Goal: Find specific page/section: Find specific page/section

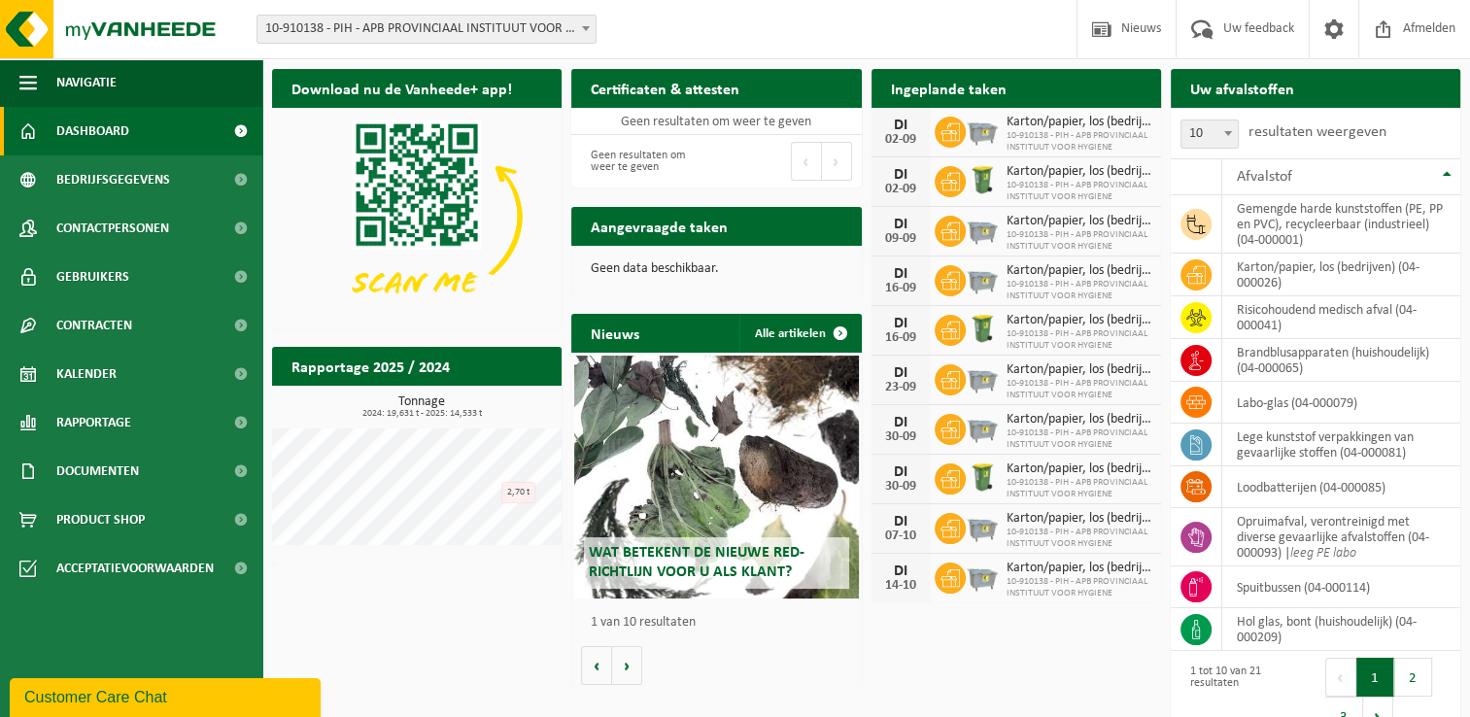
click at [391, 625] on div "Download nu de Vanheede+ app! Verberg Certificaten & attesten Bekijk uw certifi…" at bounding box center [866, 404] width 1198 height 691
click at [403, 646] on div "Download nu de Vanheede+ app! Verberg Certificaten & attesten Bekijk uw certifi…" at bounding box center [866, 404] width 1198 height 691
drag, startPoint x: 427, startPoint y: 674, endPoint x: 419, endPoint y: 658, distance: 18.7
click at [425, 667] on div "Download nu de Vanheede+ app! Verberg Certificaten & attesten Bekijk uw certifi…" at bounding box center [866, 404] width 1198 height 691
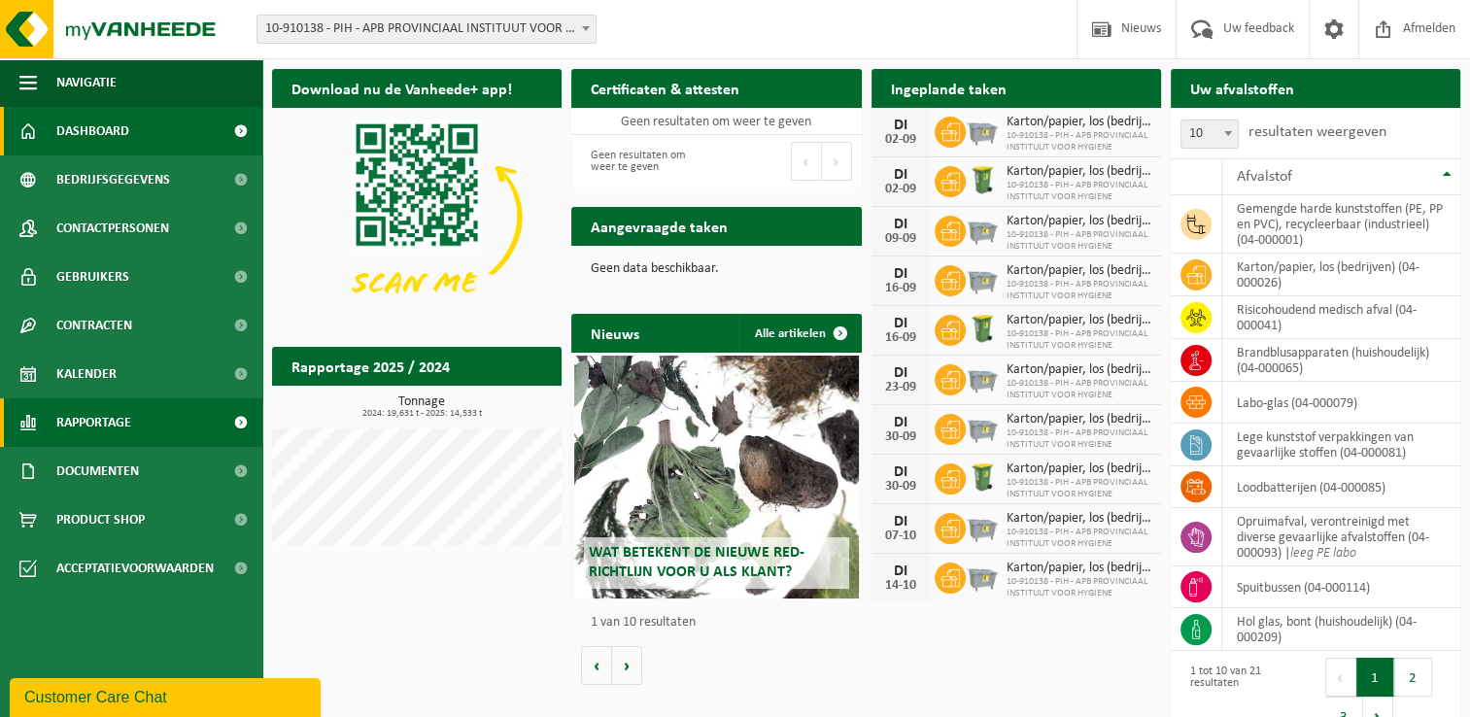
click at [75, 423] on span "Rapportage" at bounding box center [93, 422] width 75 height 49
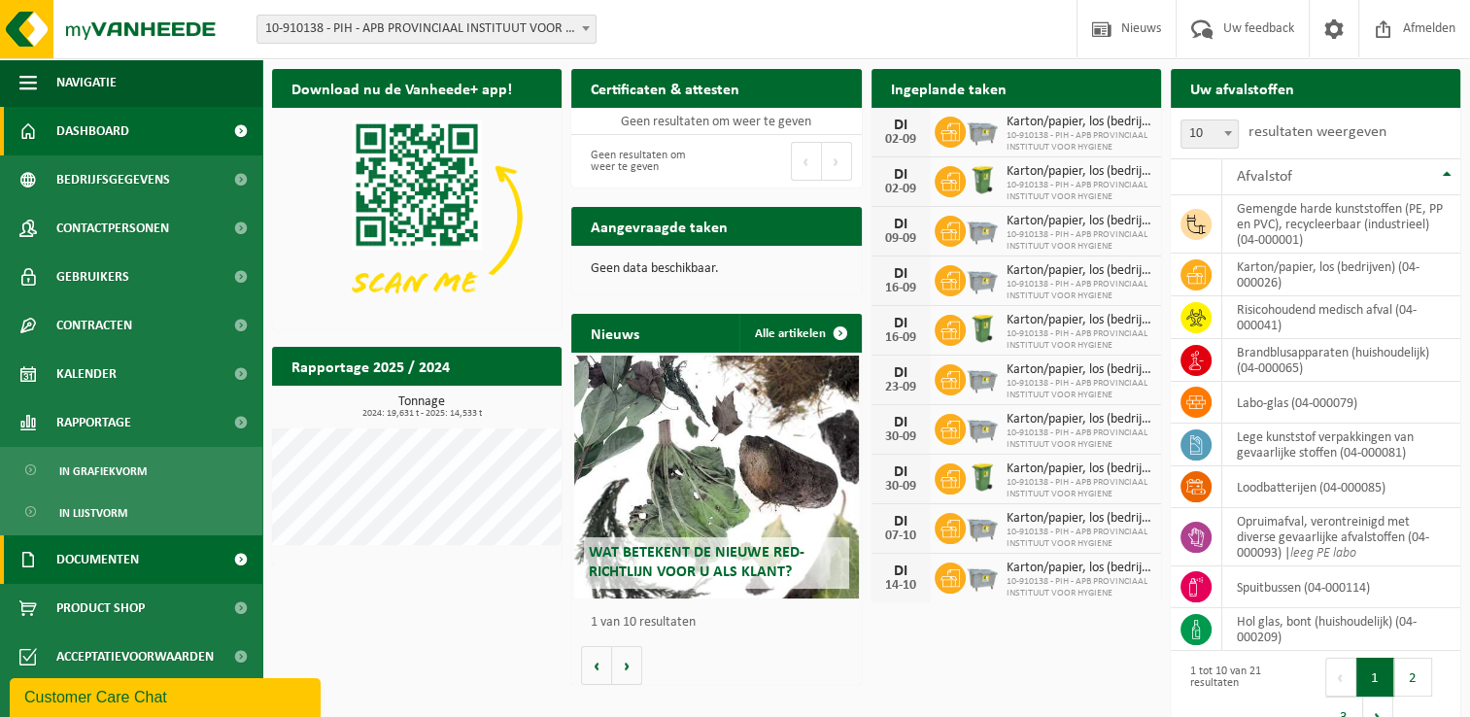
click at [135, 554] on span "Documenten" at bounding box center [97, 559] width 83 height 49
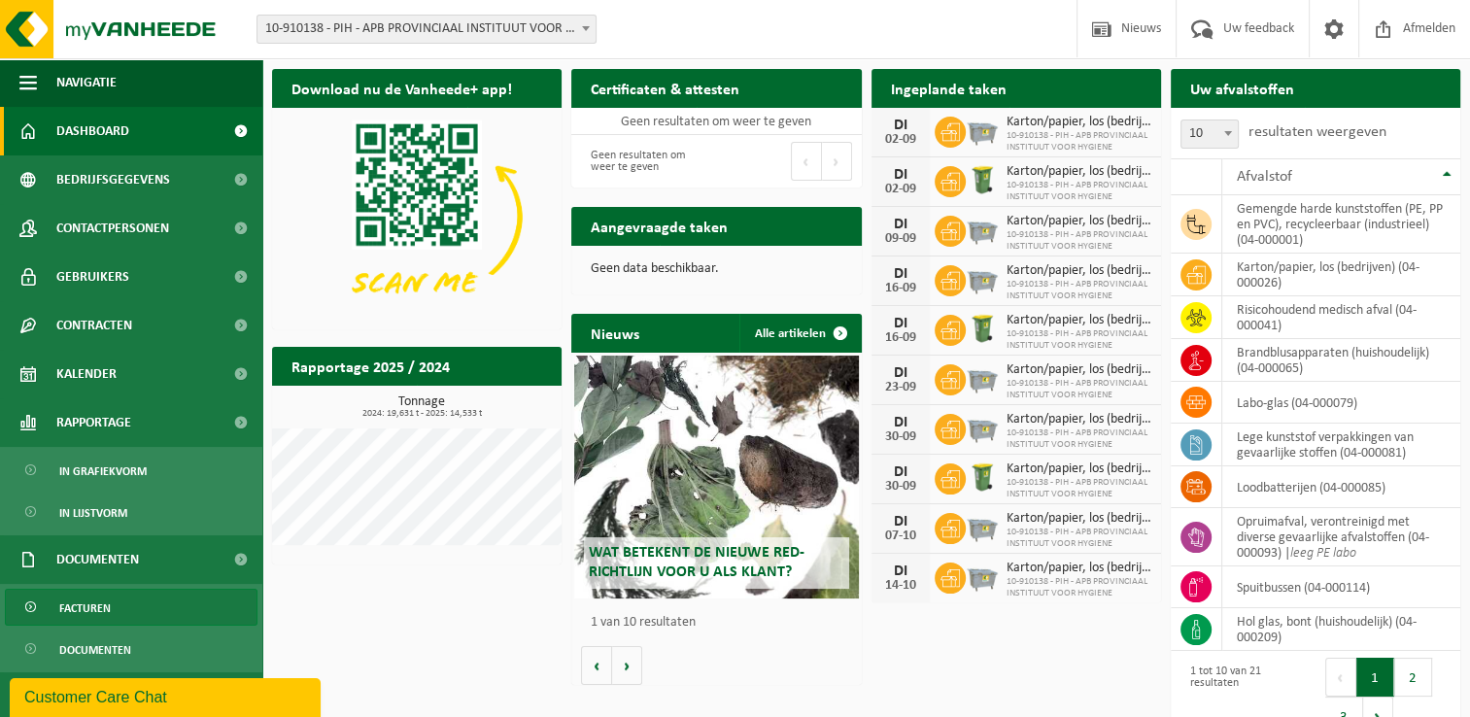
click at [121, 605] on link "Facturen" at bounding box center [131, 607] width 253 height 37
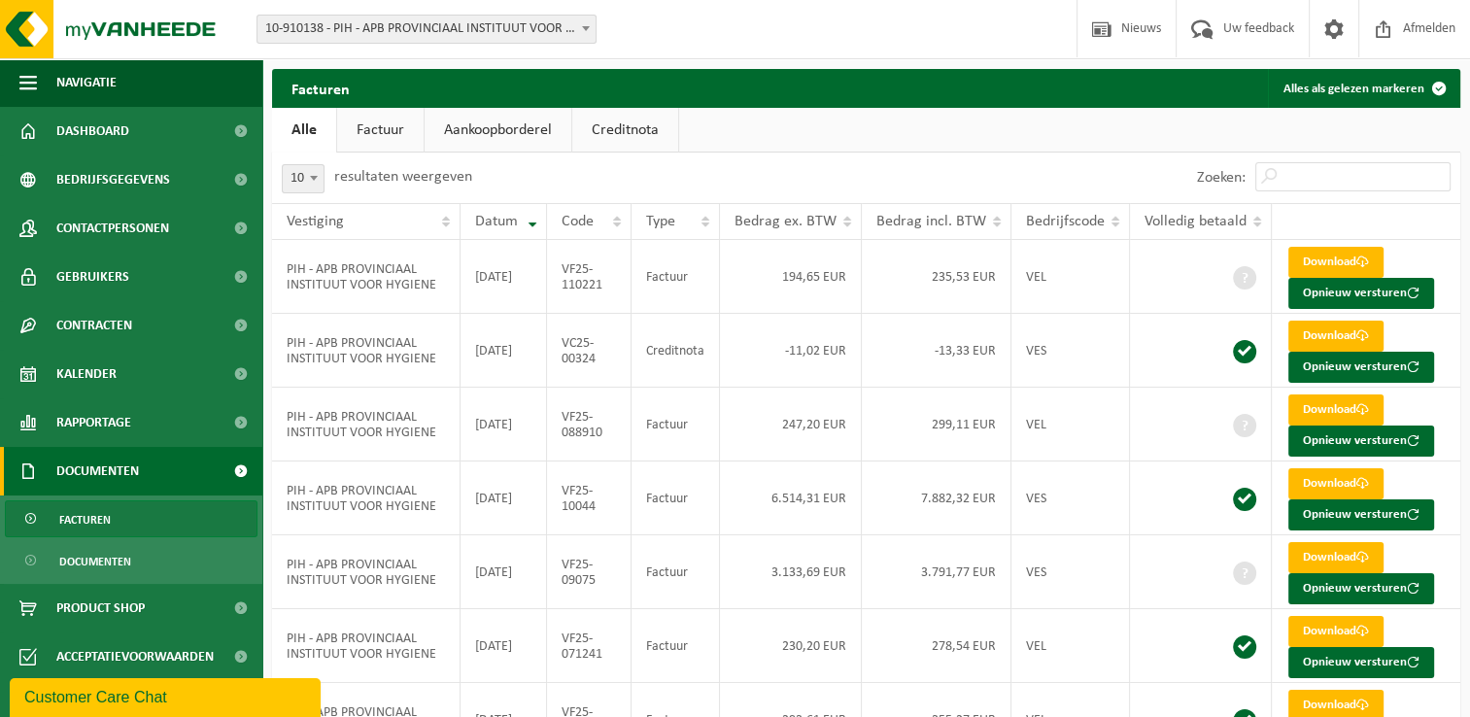
click at [865, 117] on ul "Alle Factuur Aankoopborderel Creditnota" at bounding box center [866, 130] width 1188 height 45
drag, startPoint x: 785, startPoint y: 139, endPoint x: 772, endPoint y: 127, distance: 17.2
click at [782, 139] on ul "Alle Factuur Aankoopborderel Creditnota" at bounding box center [866, 130] width 1188 height 45
click at [830, 139] on ul "Alle Factuur Aankoopborderel Creditnota" at bounding box center [866, 130] width 1188 height 45
click at [240, 33] on div "Vestiging: 10-910138 - PIH - APB PROVINCIAAL INSTITUUT VOOR HYGIENE - ANTWERPEN…" at bounding box center [735, 29] width 1470 height 59
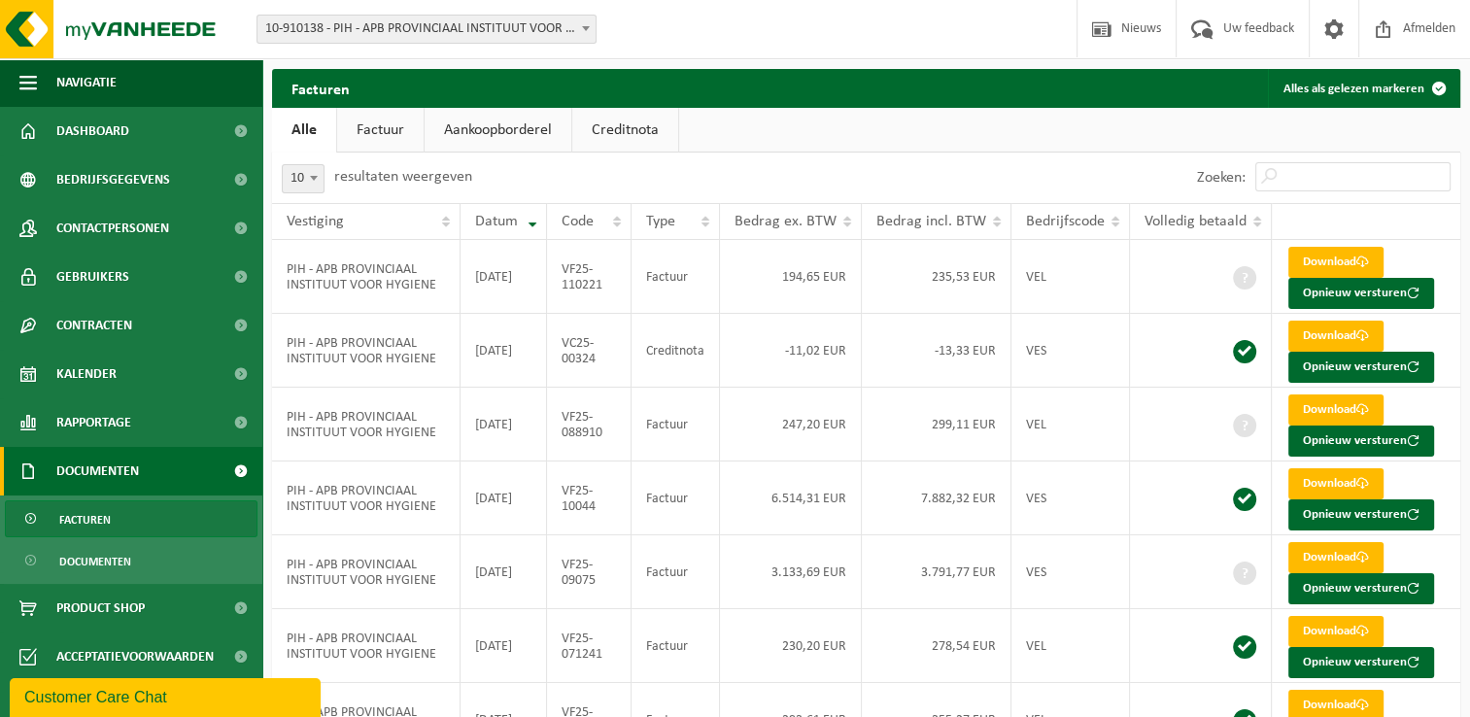
click at [240, 33] on div "Vestiging: 10-910138 - PIH - APB PROVINCIAAL INSTITUUT VOOR HYGIENE - ANTWERPEN…" at bounding box center [735, 29] width 1470 height 59
drag, startPoint x: 784, startPoint y: 138, endPoint x: 272, endPoint y: 134, distance: 512.0
click at [272, 134] on ul "Alle Factuur Aankoopborderel Creditnota" at bounding box center [866, 130] width 1188 height 45
drag, startPoint x: 272, startPoint y: 134, endPoint x: 314, endPoint y: 154, distance: 46.5
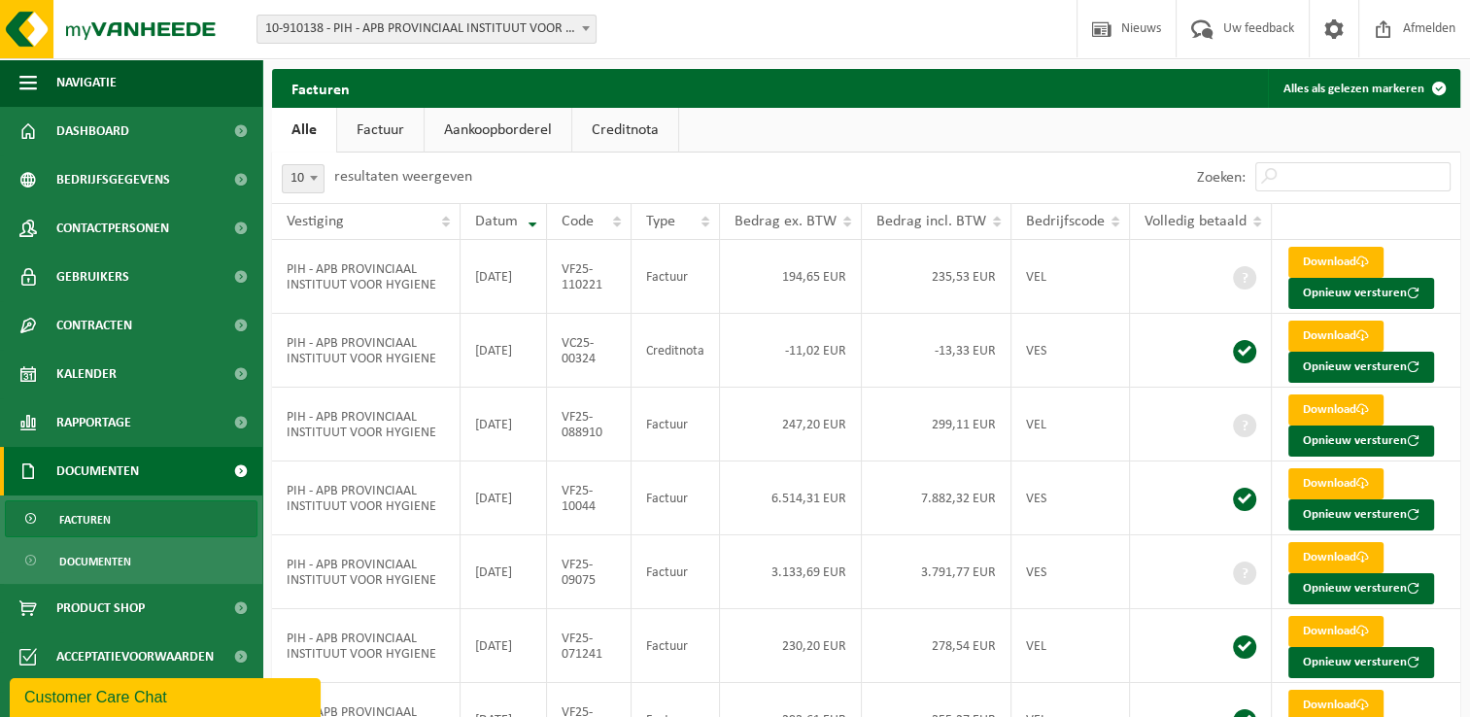
click at [314, 154] on div "10 25 50 100 10 resultaten weergeven" at bounding box center [377, 178] width 210 height 51
click at [381, 173] on label "resultaten weergeven" at bounding box center [403, 177] width 138 height 16
click at [345, 163] on select "10 25 50 100" at bounding box center [316, 162] width 58 height 1
click at [381, 173] on label "resultaten weergeven" at bounding box center [403, 177] width 138 height 16
click at [345, 163] on select "10 25 50 100" at bounding box center [316, 162] width 58 height 1
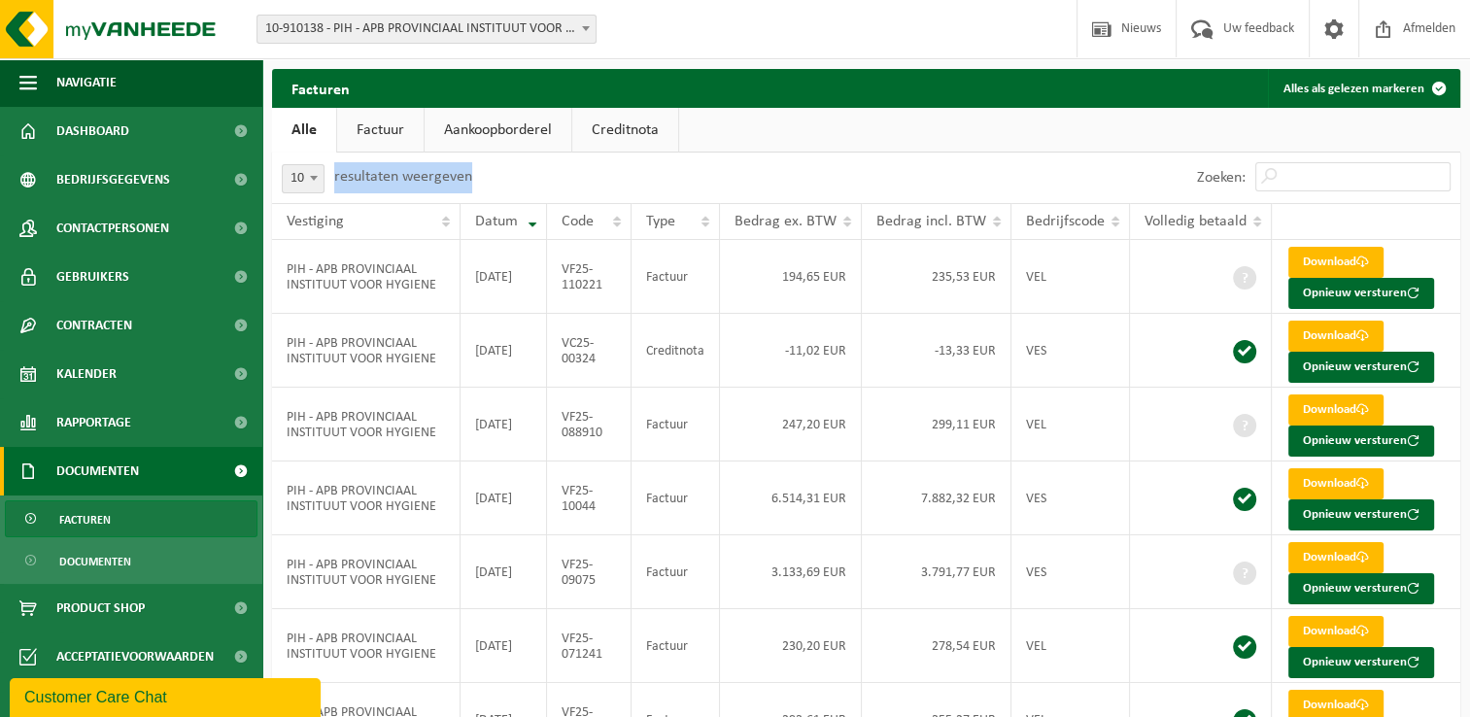
click at [381, 173] on label "resultaten weergeven" at bounding box center [403, 177] width 138 height 16
click at [345, 163] on select "10 25 50 100" at bounding box center [316, 162] width 58 height 1
click at [381, 173] on label "resultaten weergeven" at bounding box center [403, 177] width 138 height 16
click at [345, 163] on select "10 25 50 100" at bounding box center [316, 162] width 58 height 1
click at [380, 173] on label "resultaten weergeven" at bounding box center [403, 177] width 138 height 16
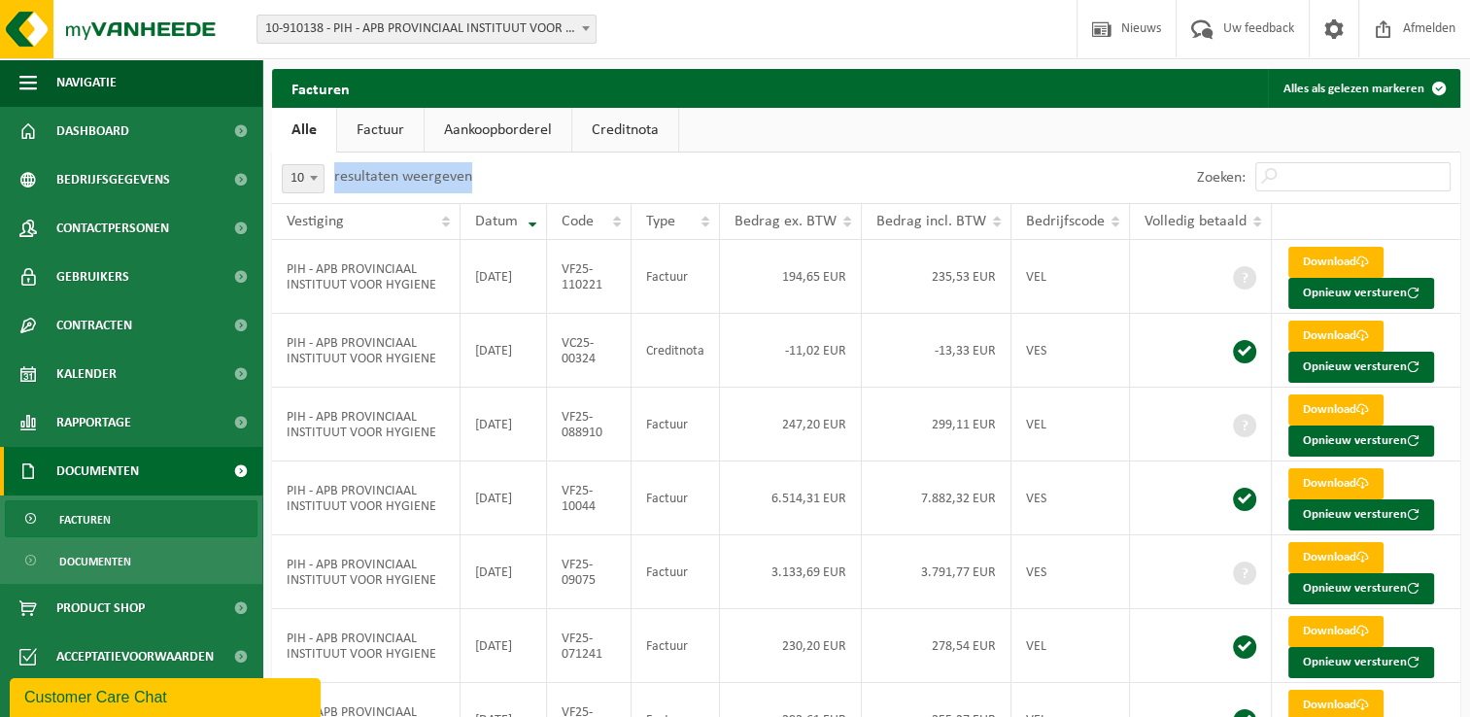
click at [345, 163] on select "10 25 50 100" at bounding box center [316, 162] width 58 height 1
click at [380, 173] on label "resultaten weergeven" at bounding box center [403, 177] width 138 height 16
click at [345, 163] on select "10 25 50 100" at bounding box center [316, 162] width 58 height 1
click at [380, 182] on label "resultaten weergeven" at bounding box center [403, 177] width 138 height 16
click at [345, 163] on select "10 25 50 100" at bounding box center [316, 162] width 58 height 1
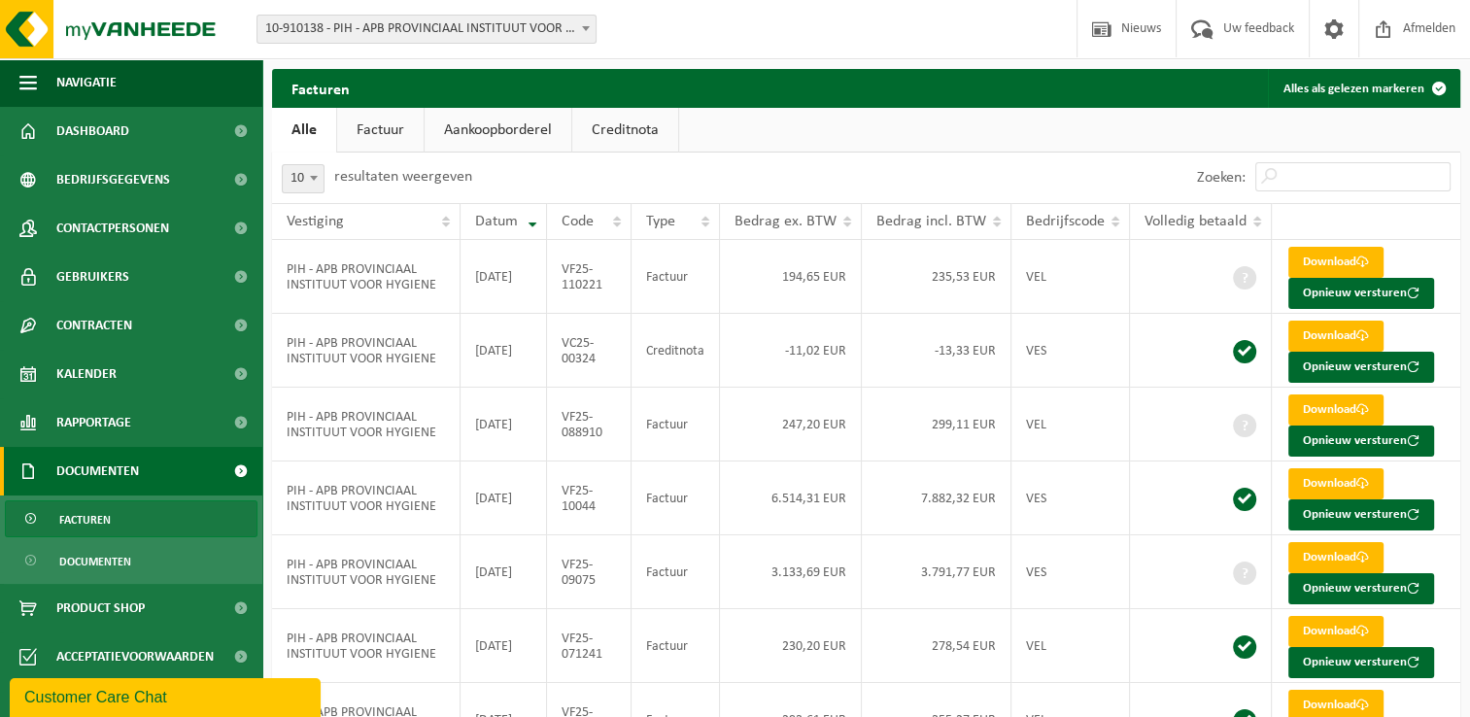
click at [377, 181] on label "resultaten weergeven" at bounding box center [403, 177] width 138 height 16
click at [345, 163] on select "10 25 50 100" at bounding box center [316, 162] width 58 height 1
click at [377, 181] on label "resultaten weergeven" at bounding box center [403, 177] width 138 height 16
click at [345, 163] on select "10 25 50 100" at bounding box center [316, 162] width 58 height 1
drag, startPoint x: 377, startPoint y: 181, endPoint x: 468, endPoint y: 184, distance: 91.4
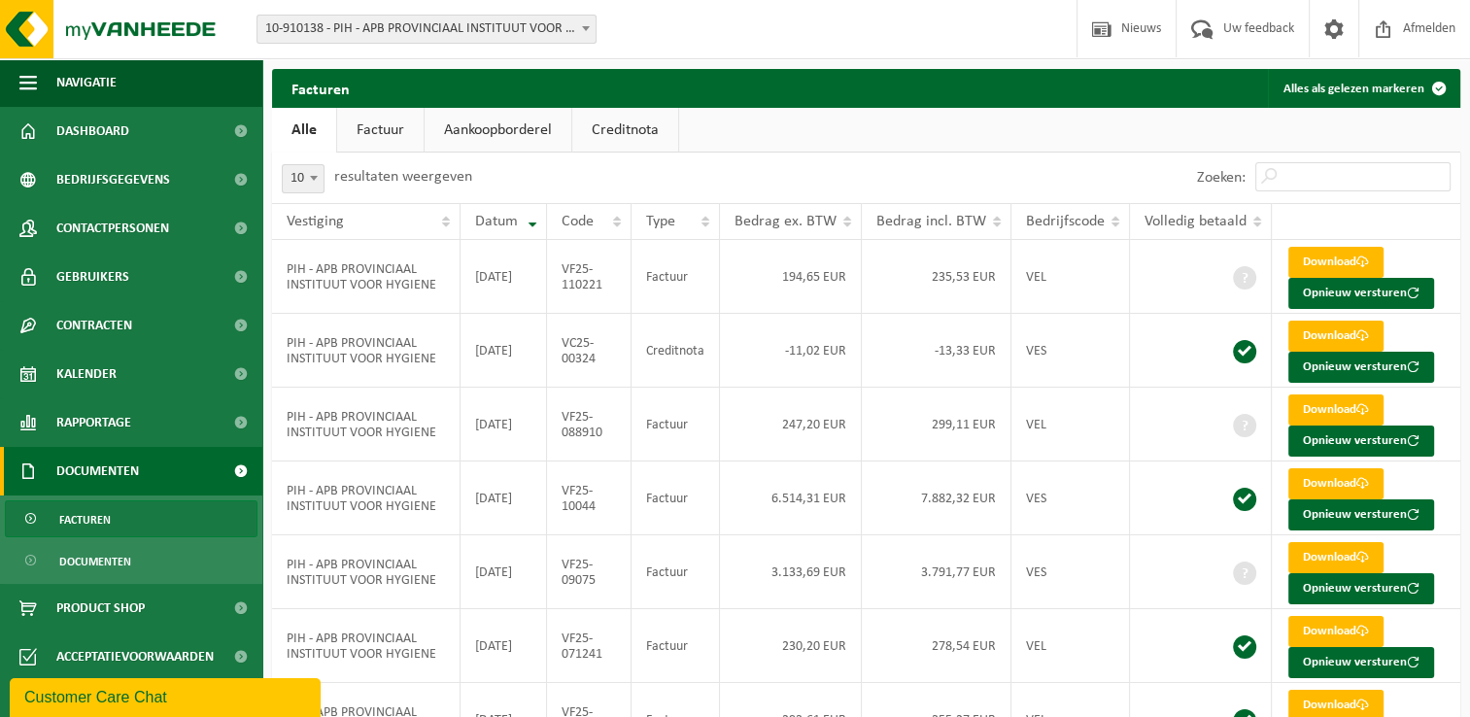
click at [468, 184] on label "resultaten weergeven" at bounding box center [403, 177] width 138 height 16
click at [345, 163] on select "10 25 50 100" at bounding box center [316, 162] width 58 height 1
click at [467, 184] on label "resultaten weergeven" at bounding box center [403, 177] width 138 height 16
click at [345, 163] on select "10 25 50 100" at bounding box center [316, 162] width 58 height 1
drag, startPoint x: 467, startPoint y: 184, endPoint x: 396, endPoint y: 188, distance: 71.1
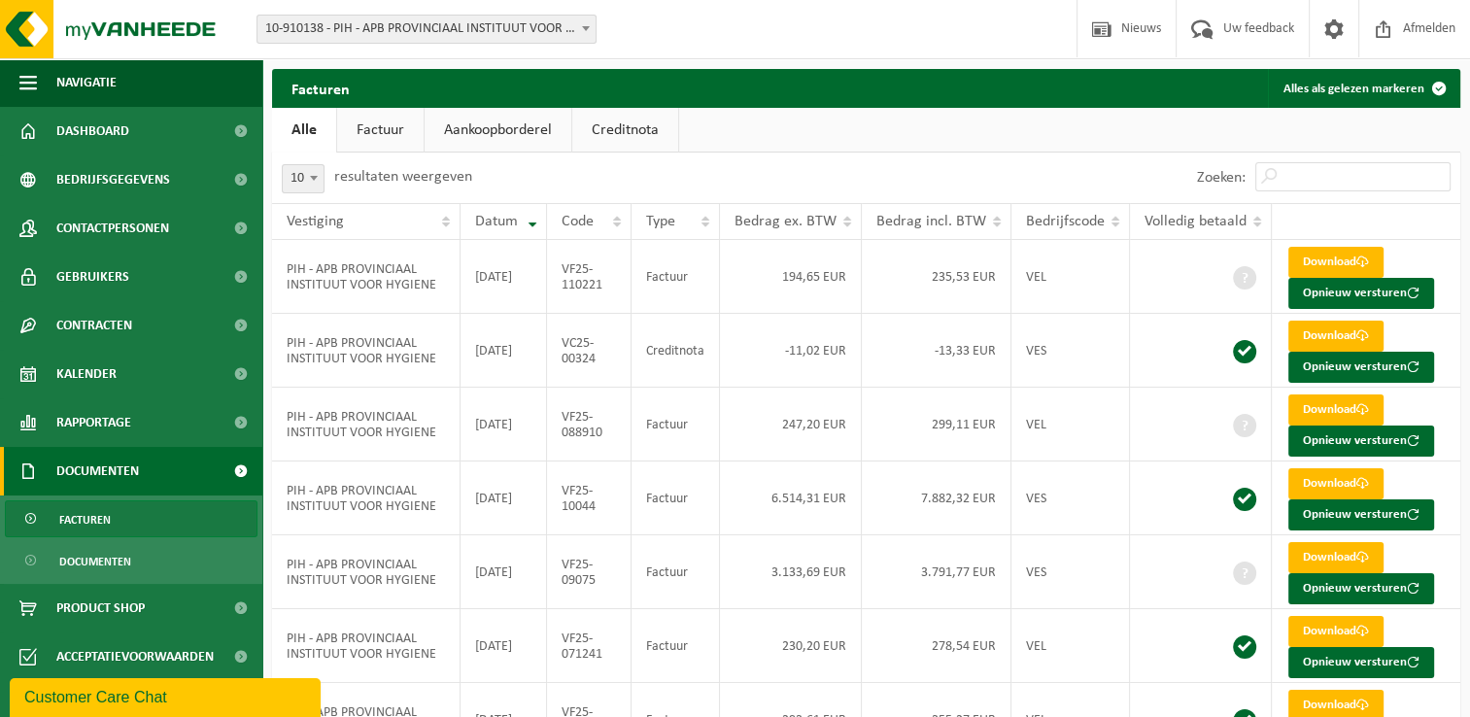
click at [396, 188] on div "10 25 50 100 10 resultaten weergeven" at bounding box center [377, 178] width 210 height 51
click at [395, 188] on div "10 25 50 100 10 resultaten weergeven" at bounding box center [377, 178] width 210 height 51
click at [404, 183] on label "resultaten weergeven" at bounding box center [403, 177] width 138 height 16
click at [345, 163] on select "10 25 50 100" at bounding box center [316, 162] width 58 height 1
click at [404, 183] on label "resultaten weergeven" at bounding box center [403, 177] width 138 height 16
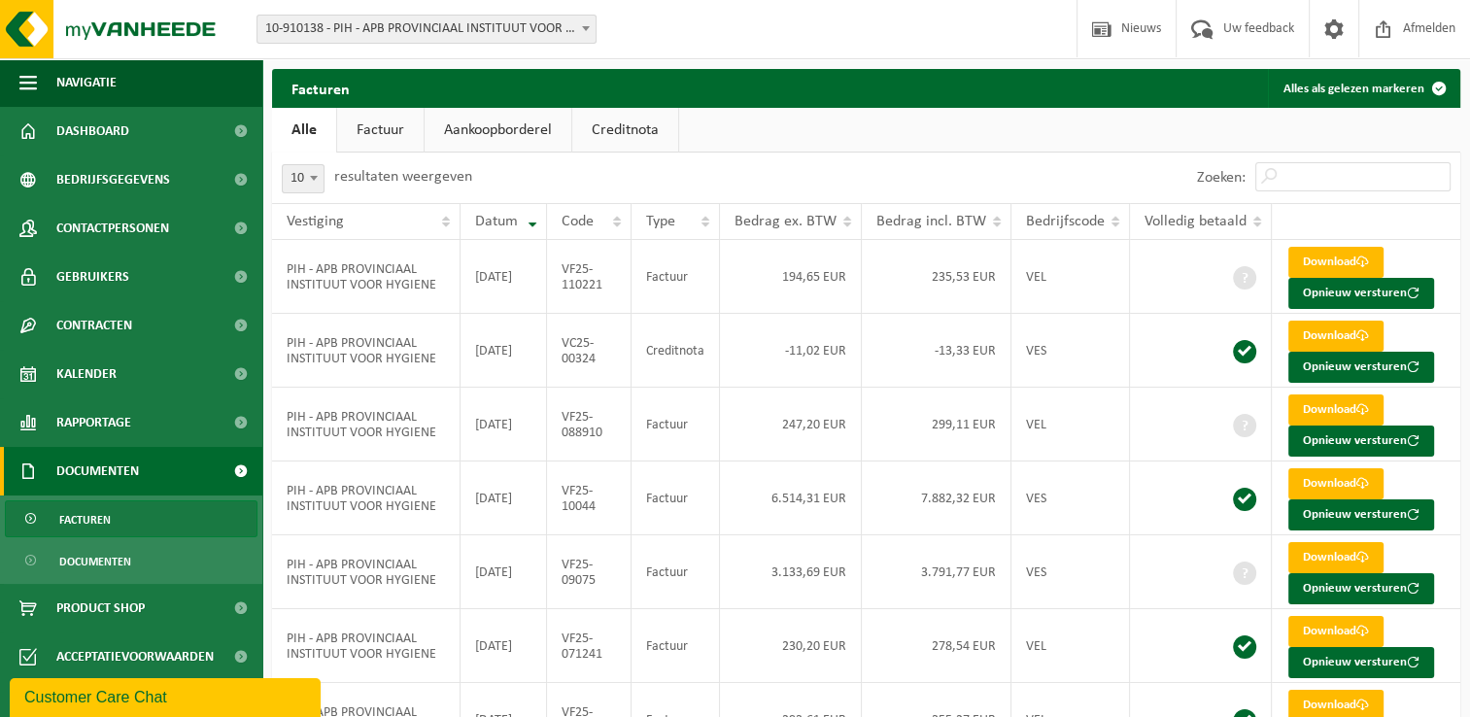
click at [345, 163] on select "10 25 50 100" at bounding box center [316, 162] width 58 height 1
click at [400, 181] on label "resultaten weergeven" at bounding box center [403, 177] width 138 height 16
click at [345, 163] on select "10 25 50 100" at bounding box center [316, 162] width 58 height 1
click at [400, 181] on label "resultaten weergeven" at bounding box center [403, 177] width 138 height 16
click at [345, 163] on select "10 25 50 100" at bounding box center [316, 162] width 58 height 1
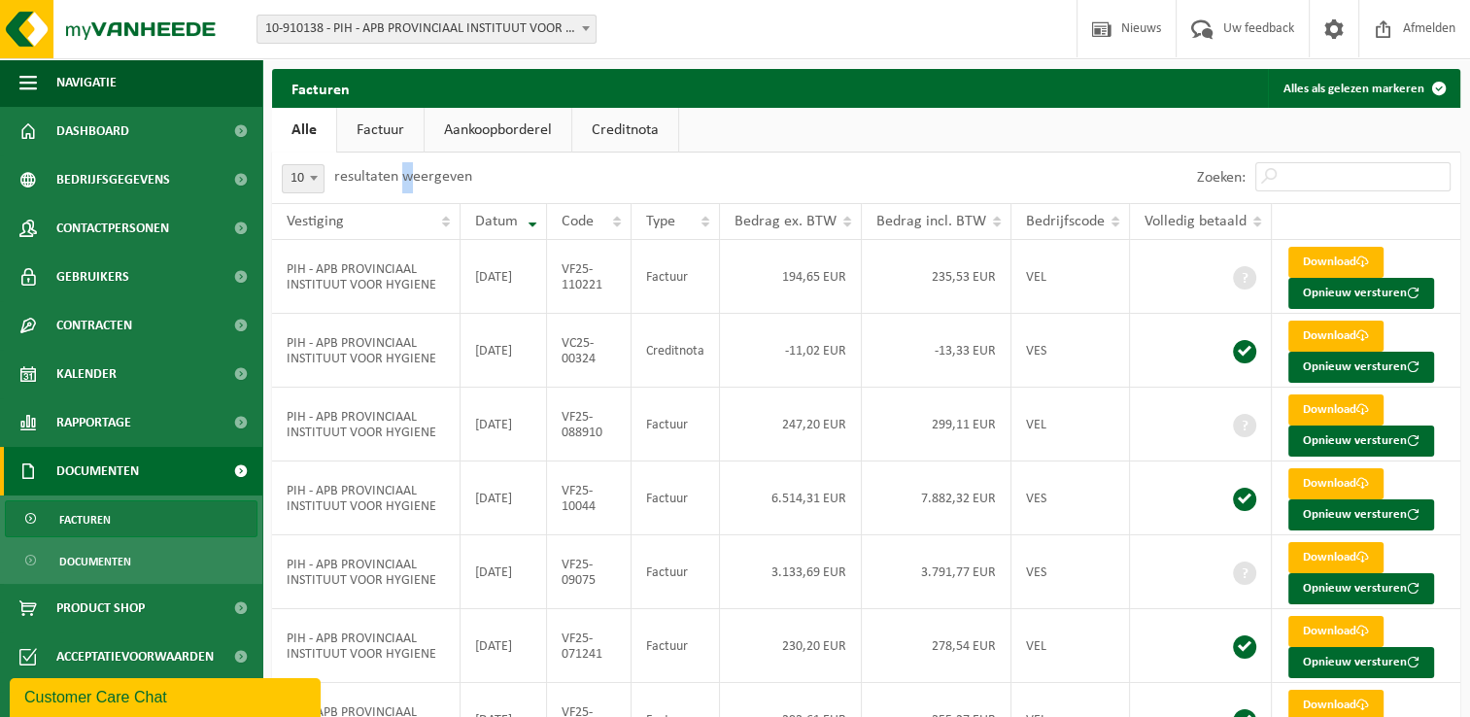
click at [400, 181] on label "resultaten weergeven" at bounding box center [403, 177] width 138 height 16
click at [345, 163] on select "10 25 50 100" at bounding box center [316, 162] width 58 height 1
click at [400, 181] on label "resultaten weergeven" at bounding box center [403, 177] width 138 height 16
click at [345, 163] on select "10 25 50 100" at bounding box center [316, 162] width 58 height 1
click at [400, 181] on label "resultaten weergeven" at bounding box center [403, 177] width 138 height 16
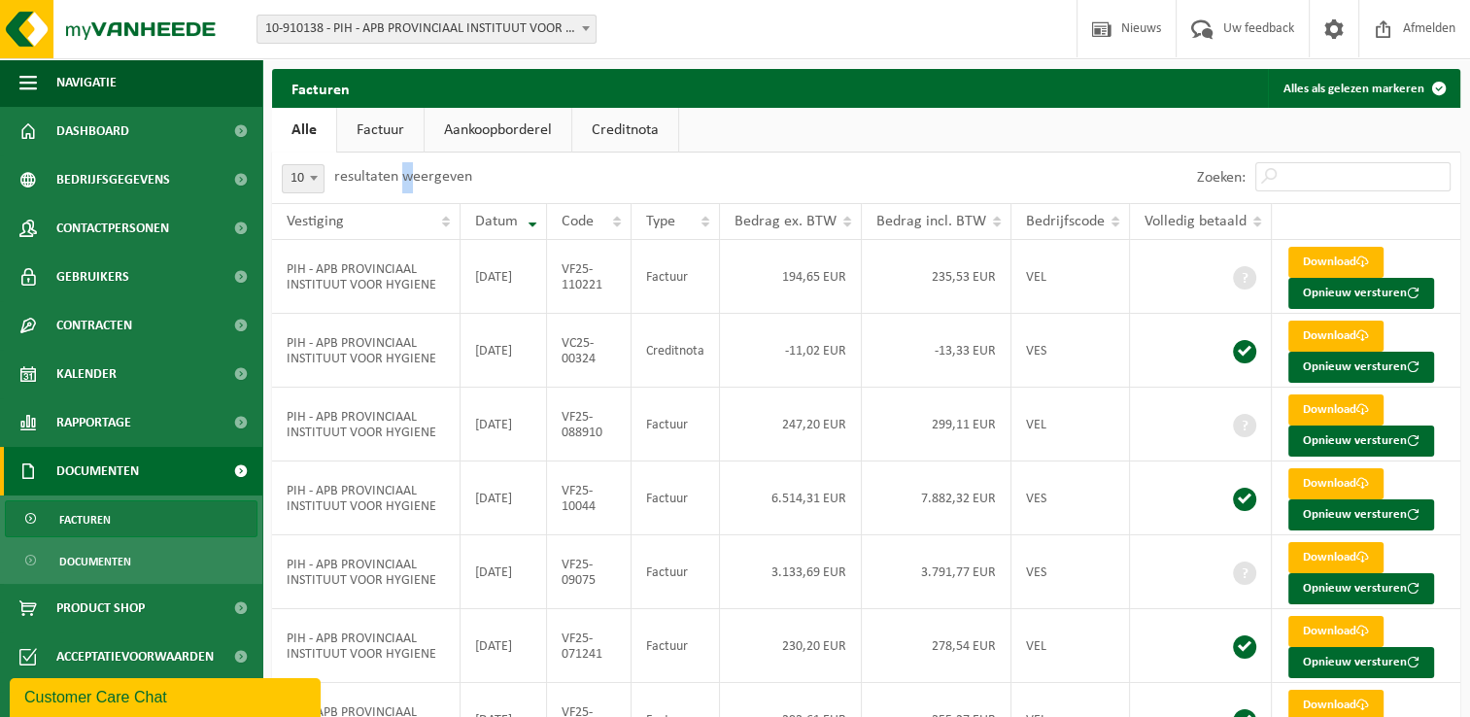
click at [345, 163] on select "10 25 50 100" at bounding box center [316, 162] width 58 height 1
click at [400, 181] on label "resultaten weergeven" at bounding box center [403, 177] width 138 height 16
click at [345, 163] on select "10 25 50 100" at bounding box center [316, 162] width 58 height 1
click at [400, 181] on label "resultaten weergeven" at bounding box center [403, 177] width 138 height 16
click at [345, 163] on select "10 25 50 100" at bounding box center [316, 162] width 58 height 1
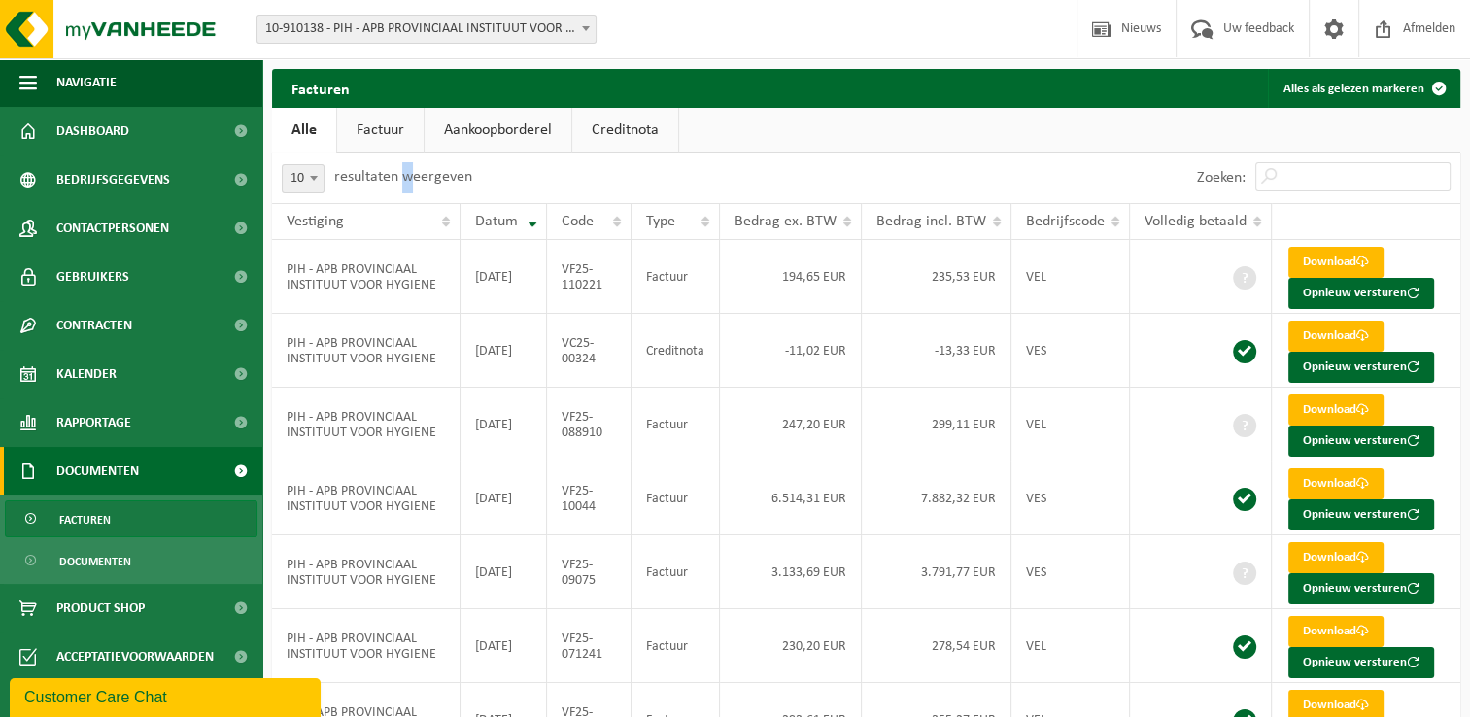
click at [400, 181] on label "resultaten weergeven" at bounding box center [403, 177] width 138 height 16
click at [345, 163] on select "10 25 50 100" at bounding box center [316, 162] width 58 height 1
click at [400, 181] on label "resultaten weergeven" at bounding box center [403, 177] width 138 height 16
click at [345, 163] on select "10 25 50 100" at bounding box center [316, 162] width 58 height 1
click at [400, 181] on label "resultaten weergeven" at bounding box center [403, 177] width 138 height 16
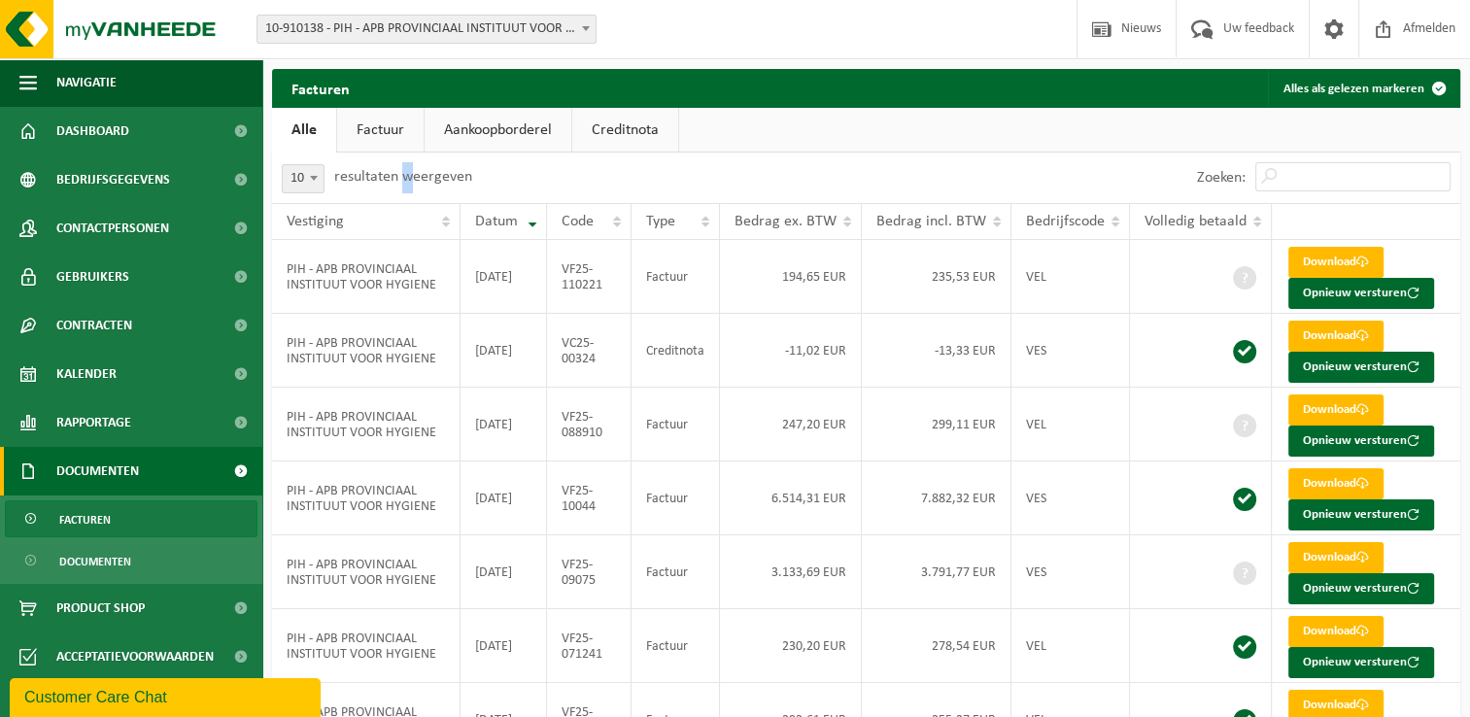
click at [345, 163] on select "10 25 50 100" at bounding box center [316, 162] width 58 height 1
click at [400, 181] on label "resultaten weergeven" at bounding box center [403, 177] width 138 height 16
click at [345, 163] on select "10 25 50 100" at bounding box center [316, 162] width 58 height 1
click at [400, 181] on label "resultaten weergeven" at bounding box center [403, 177] width 138 height 16
click at [345, 163] on select "10 25 50 100" at bounding box center [316, 162] width 58 height 1
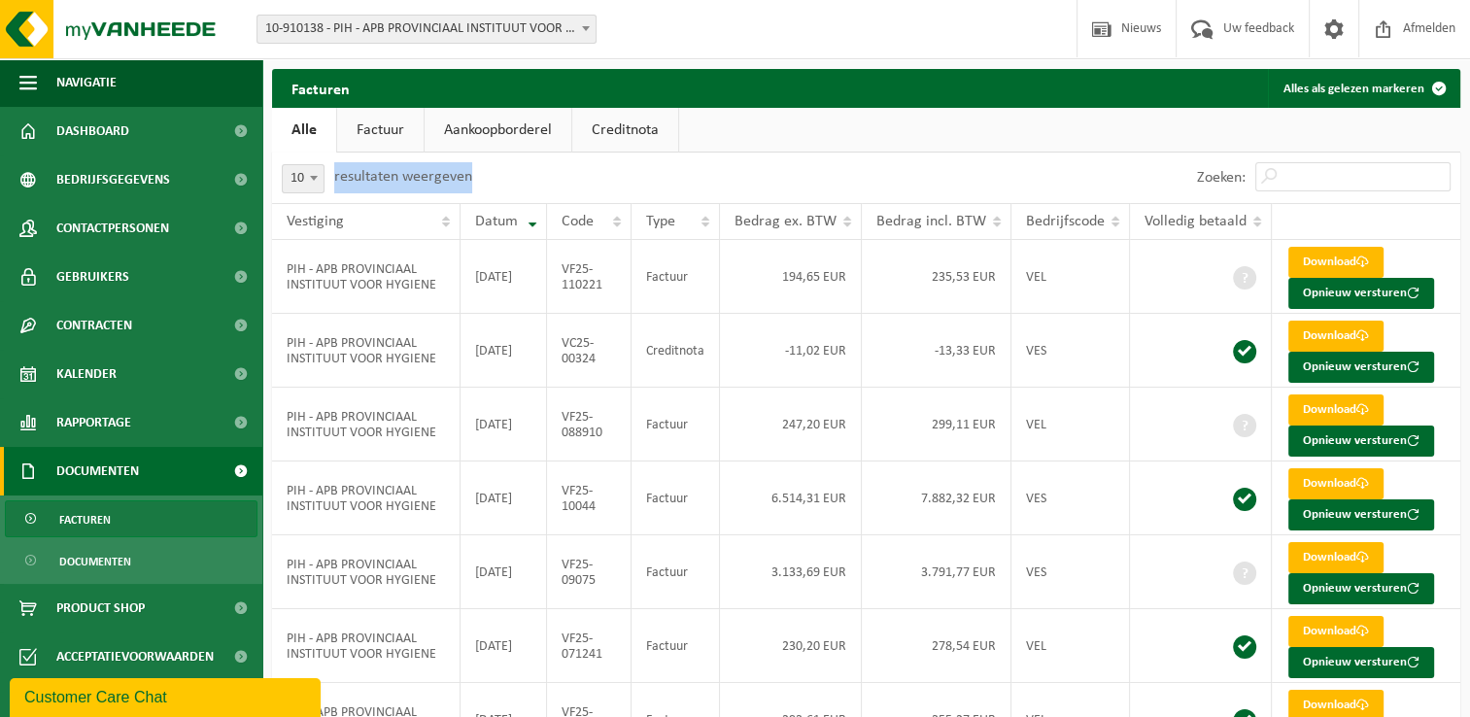
click at [400, 181] on label "resultaten weergeven" at bounding box center [403, 177] width 138 height 16
click at [345, 163] on select "10 25 50 100" at bounding box center [316, 162] width 58 height 1
click at [400, 181] on label "resultaten weergeven" at bounding box center [403, 177] width 138 height 16
click at [345, 163] on select "10 25 50 100" at bounding box center [316, 162] width 58 height 1
click at [400, 179] on label "resultaten weergeven" at bounding box center [403, 177] width 138 height 16
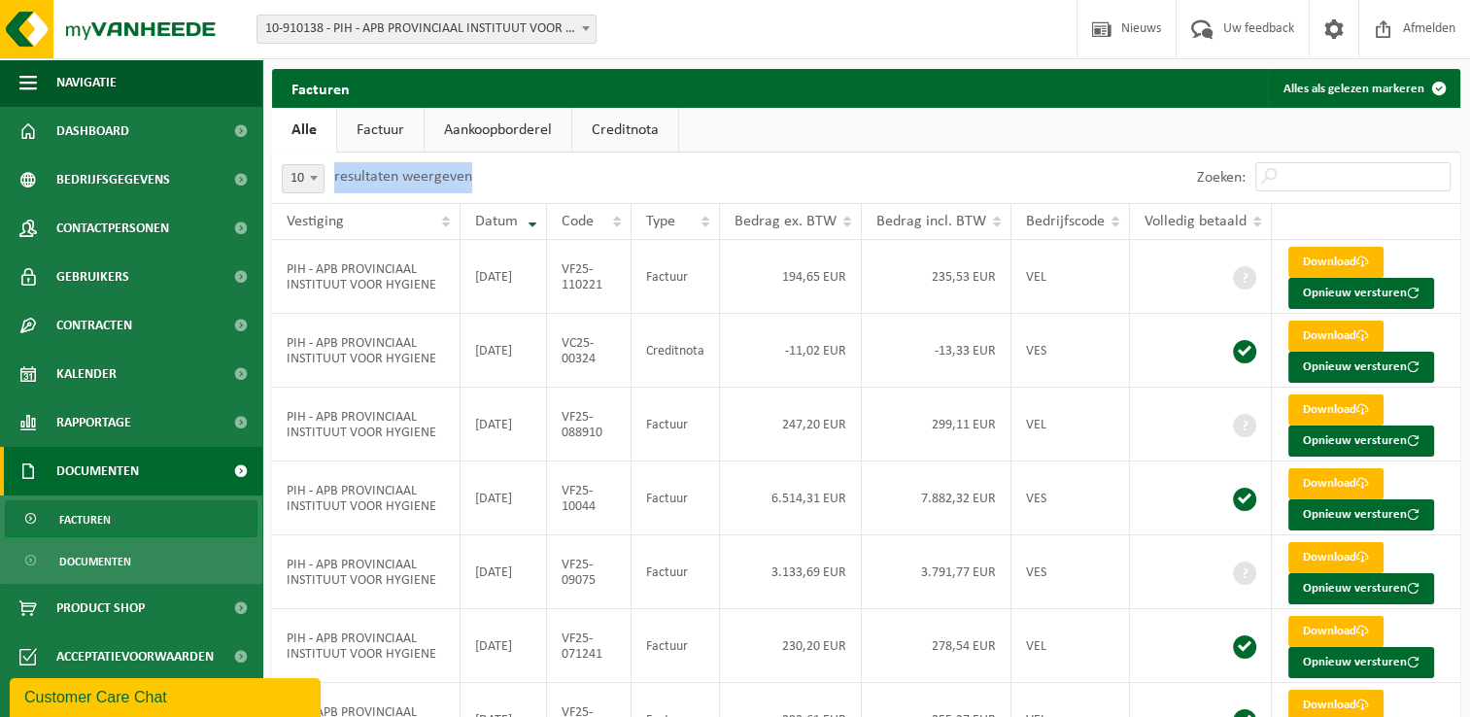
click at [345, 163] on select "10 25 50 100" at bounding box center [316, 162] width 58 height 1
click at [400, 179] on label "resultaten weergeven" at bounding box center [403, 177] width 138 height 16
click at [345, 163] on select "10 25 50 100" at bounding box center [316, 162] width 58 height 1
click at [400, 179] on label "resultaten weergeven" at bounding box center [403, 177] width 138 height 16
click at [345, 163] on select "10 25 50 100" at bounding box center [316, 162] width 58 height 1
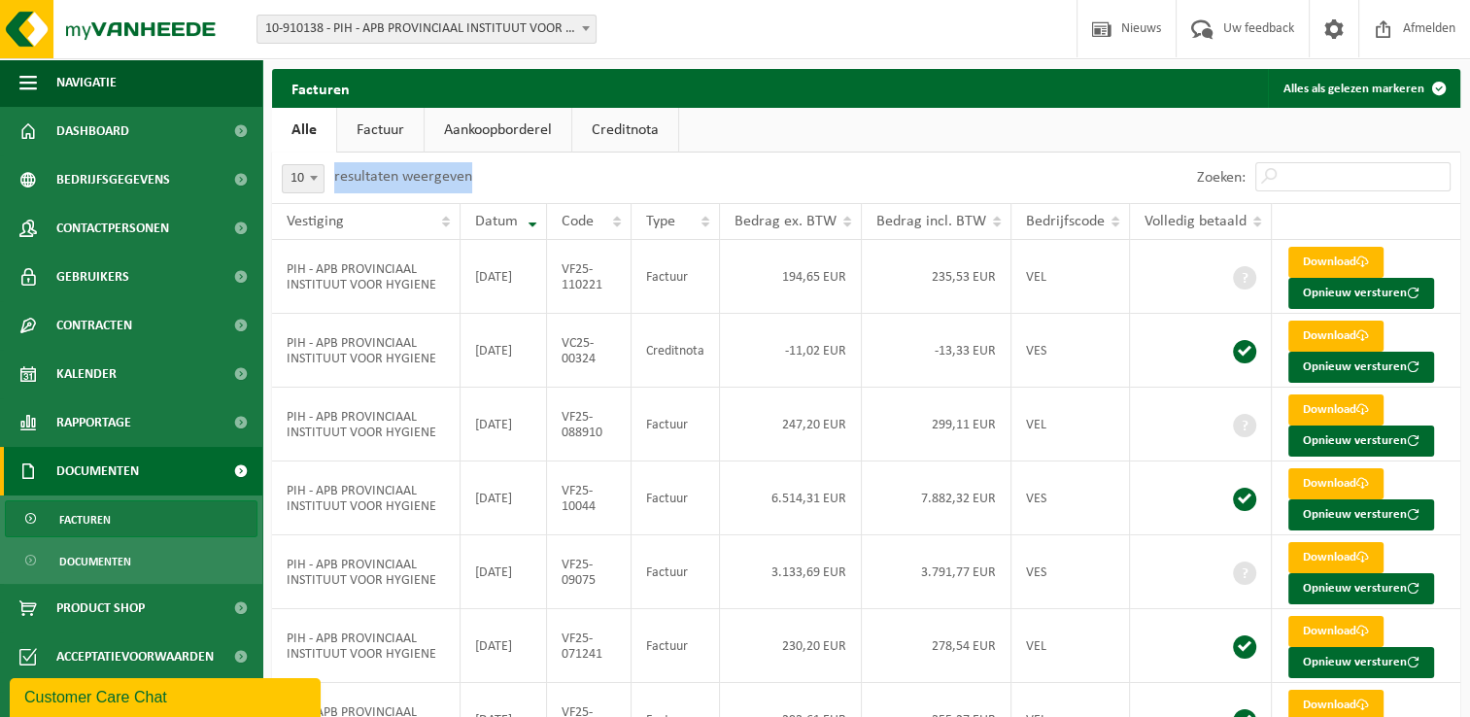
click at [408, 178] on label "resultaten weergeven" at bounding box center [403, 177] width 138 height 16
click at [345, 163] on select "10 25 50 100" at bounding box center [316, 162] width 58 height 1
click at [408, 178] on label "resultaten weergeven" at bounding box center [403, 177] width 138 height 16
click at [345, 163] on select "10 25 50 100" at bounding box center [316, 162] width 58 height 1
drag, startPoint x: 408, startPoint y: 178, endPoint x: 575, endPoint y: 183, distance: 167.2
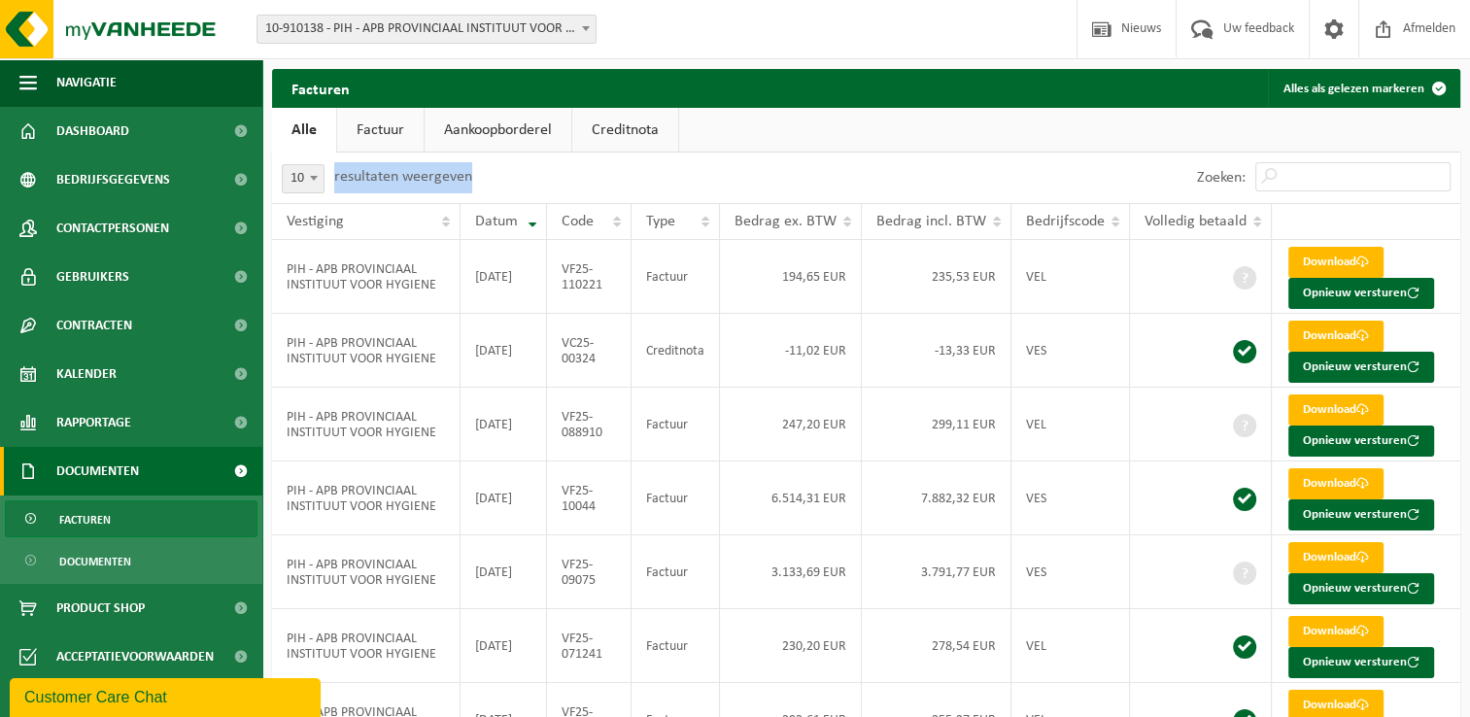
click at [574, 183] on div "10 25 50 100 10 resultaten weergeven" at bounding box center [569, 178] width 595 height 51
click at [573, 173] on div "10 25 50 100 10 resultaten weergeven" at bounding box center [569, 178] width 595 height 51
